Goal: Check status: Check status

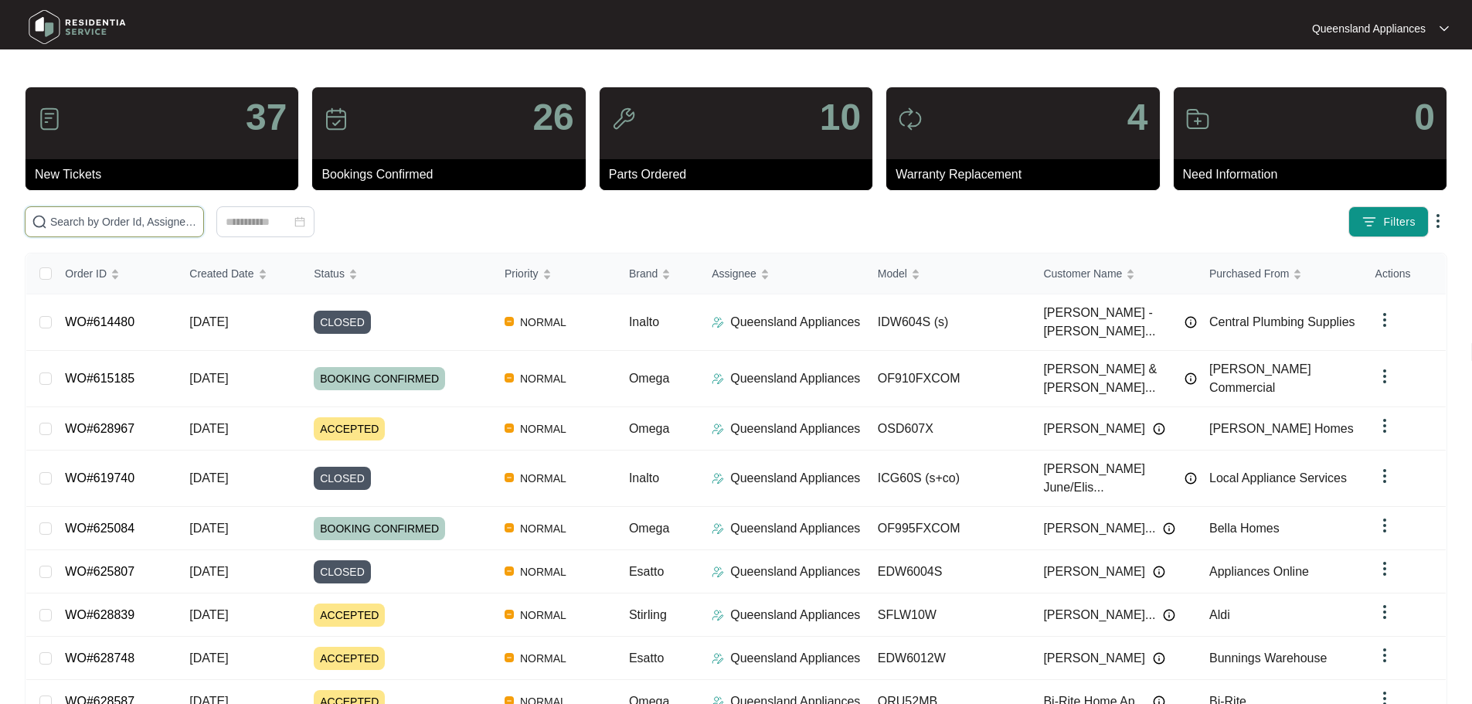
click at [145, 220] on input "text" at bounding box center [123, 221] width 147 height 17
paste input "625084"
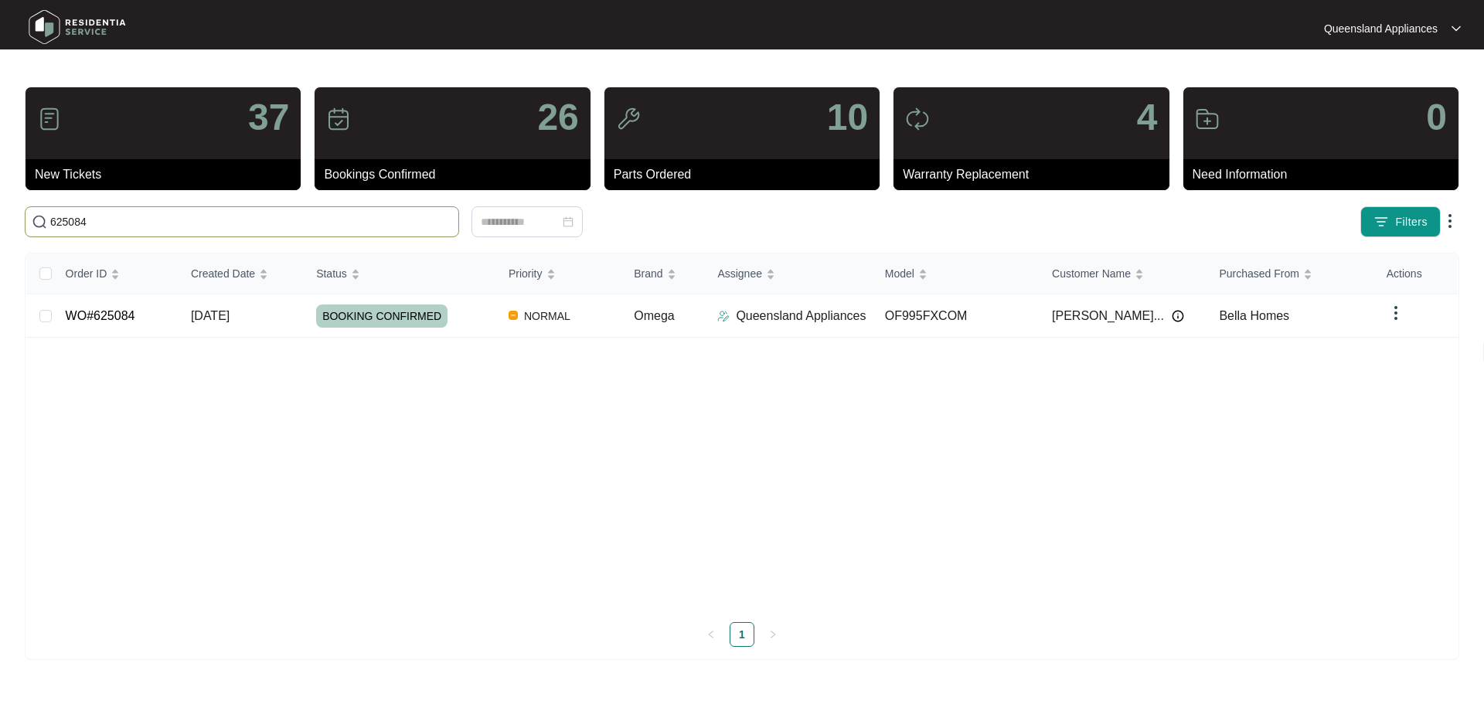
type input "625084"
click at [657, 316] on span "Omega" at bounding box center [654, 315] width 40 height 13
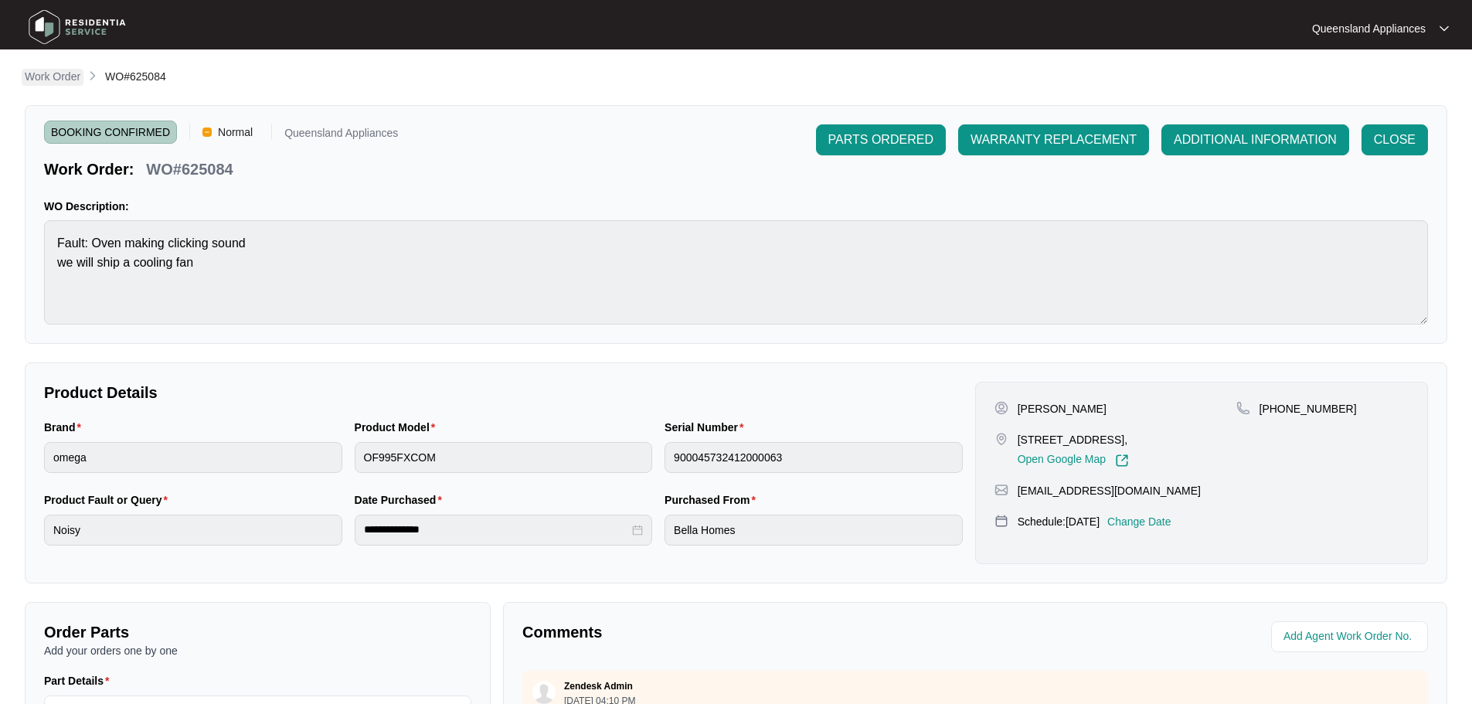
click at [60, 85] on li "Work Order" at bounding box center [53, 77] width 56 height 19
click at [81, 30] on img at bounding box center [77, 27] width 108 height 46
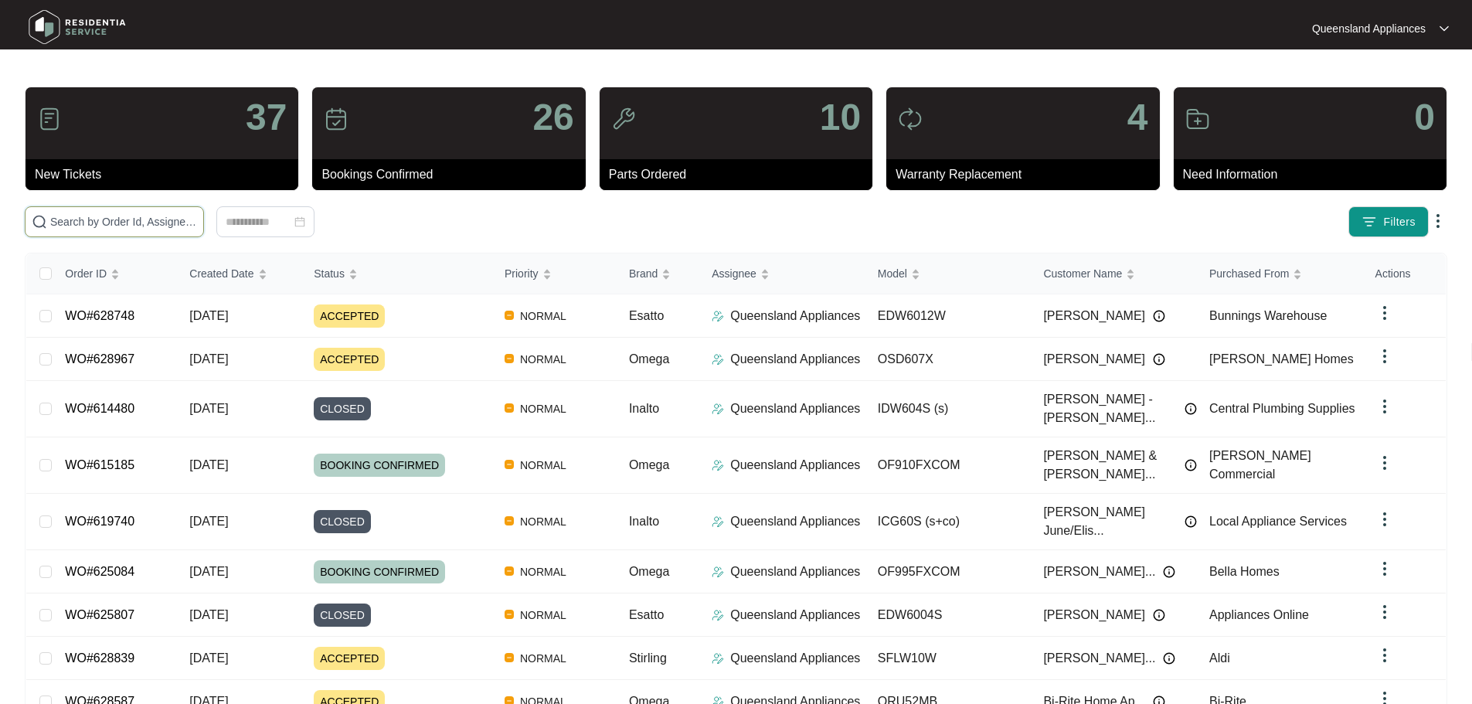
click at [116, 213] on input "text" at bounding box center [123, 221] width 147 height 17
paste input "(615185"
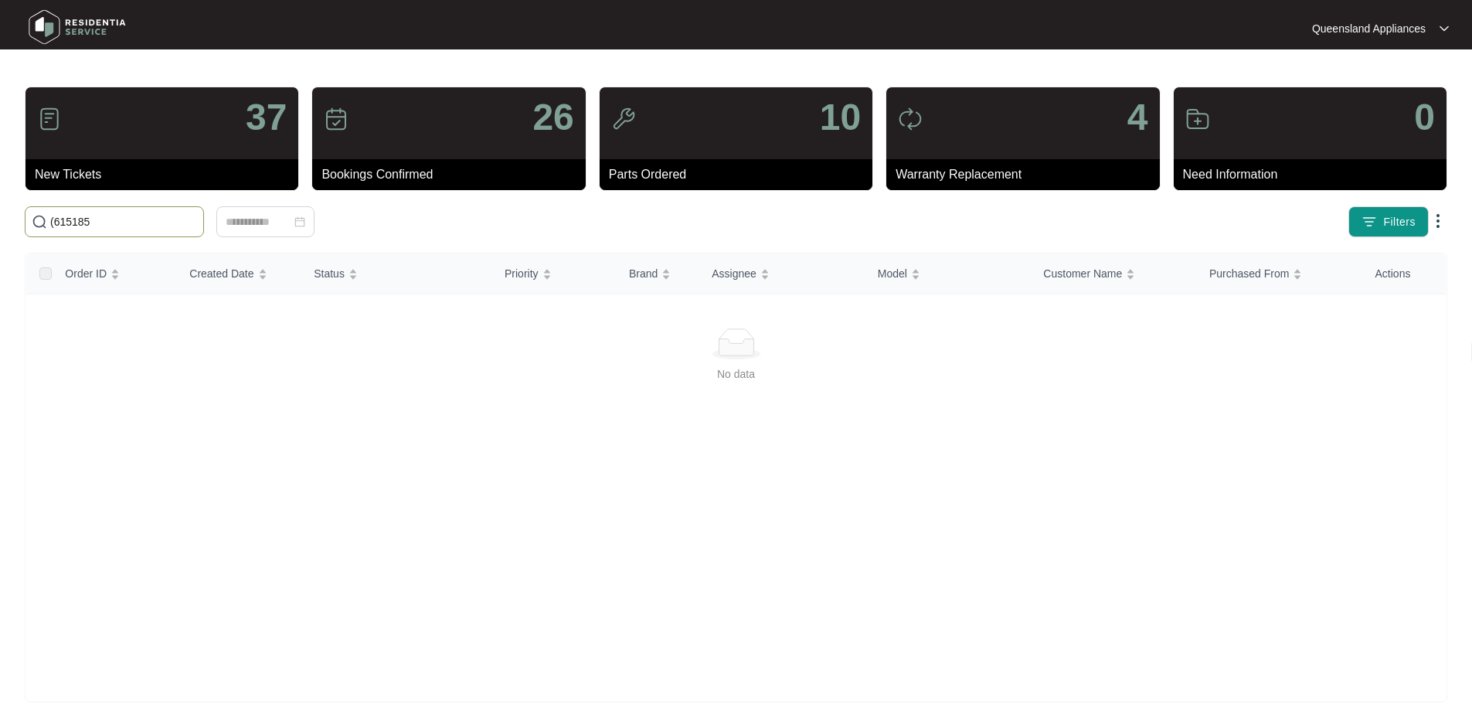
click at [55, 221] on input "(615185" at bounding box center [123, 221] width 147 height 17
type input "615185"
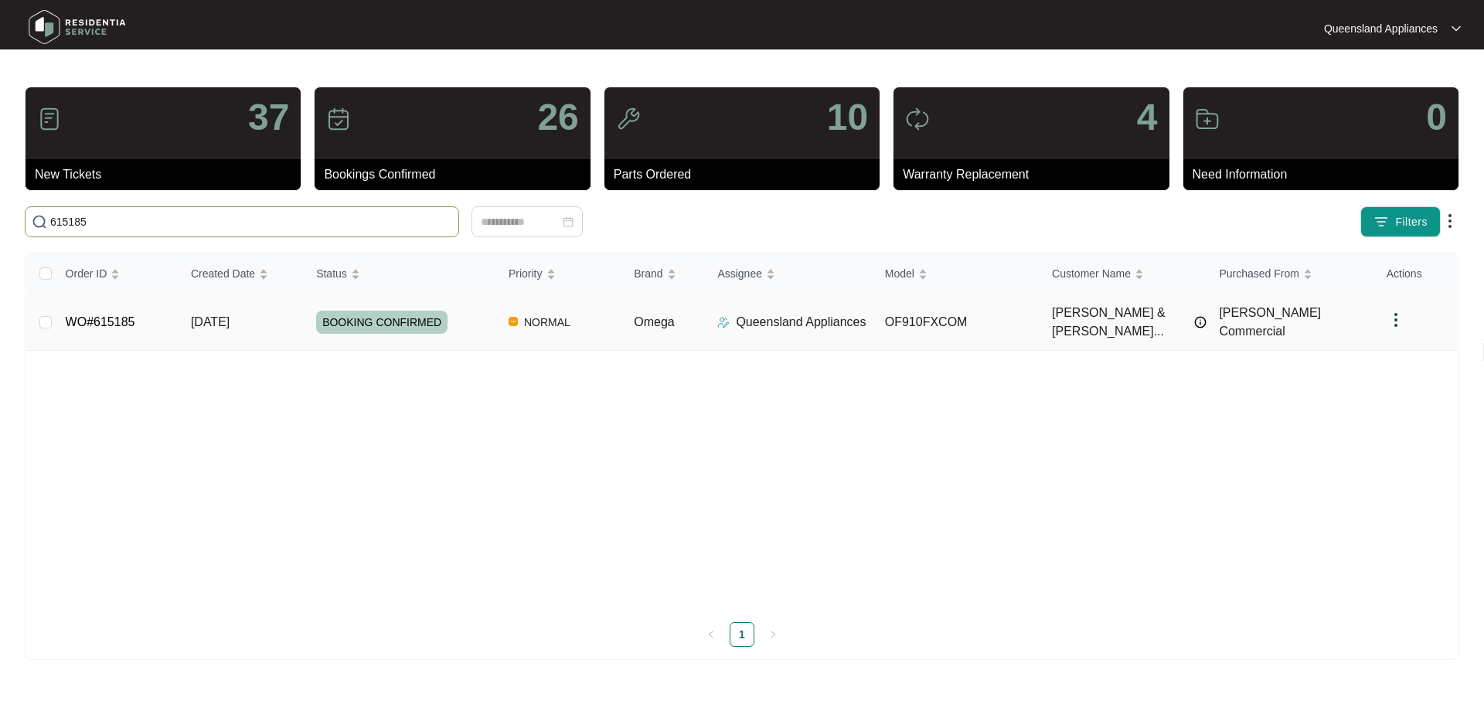
click at [622, 315] on td "Omega" at bounding box center [662, 322] width 83 height 56
